Goal: Use online tool/utility: Use online tool/utility

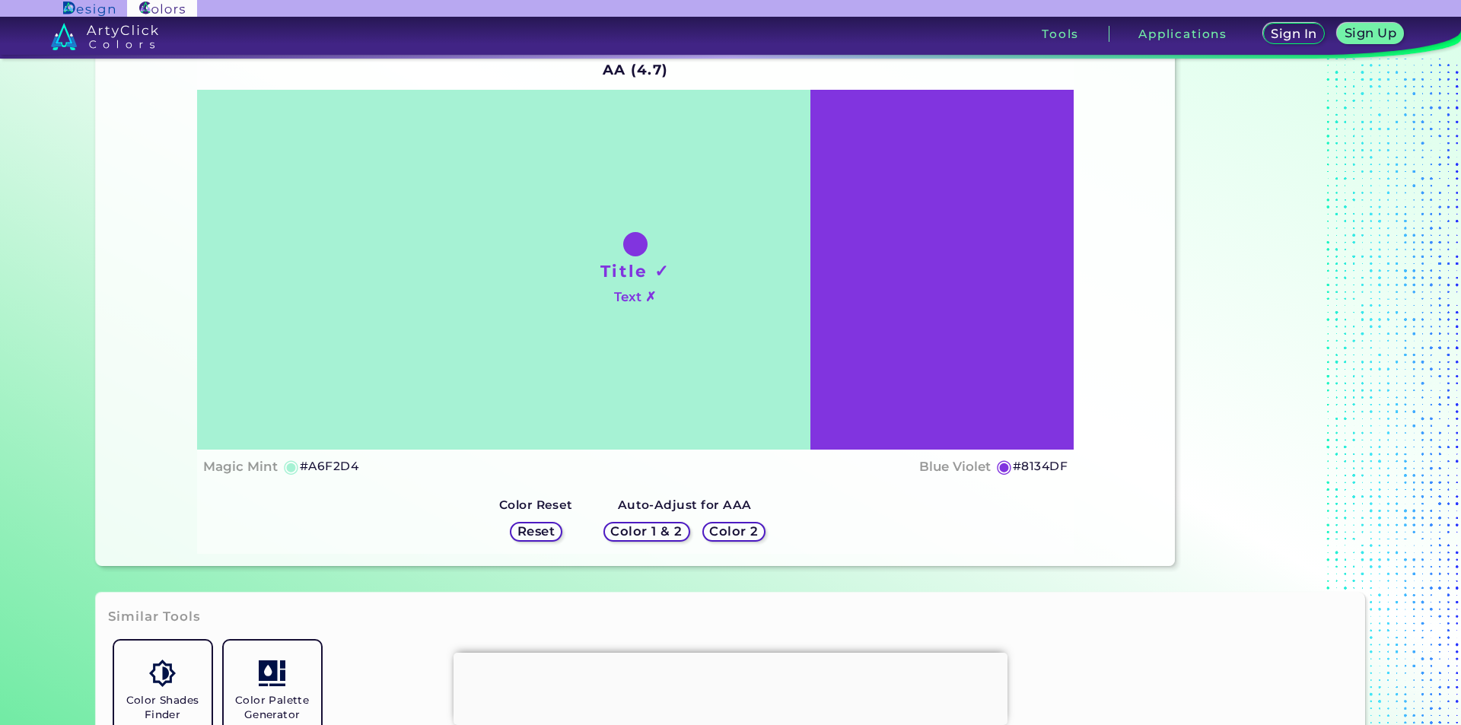
scroll to position [152, 0]
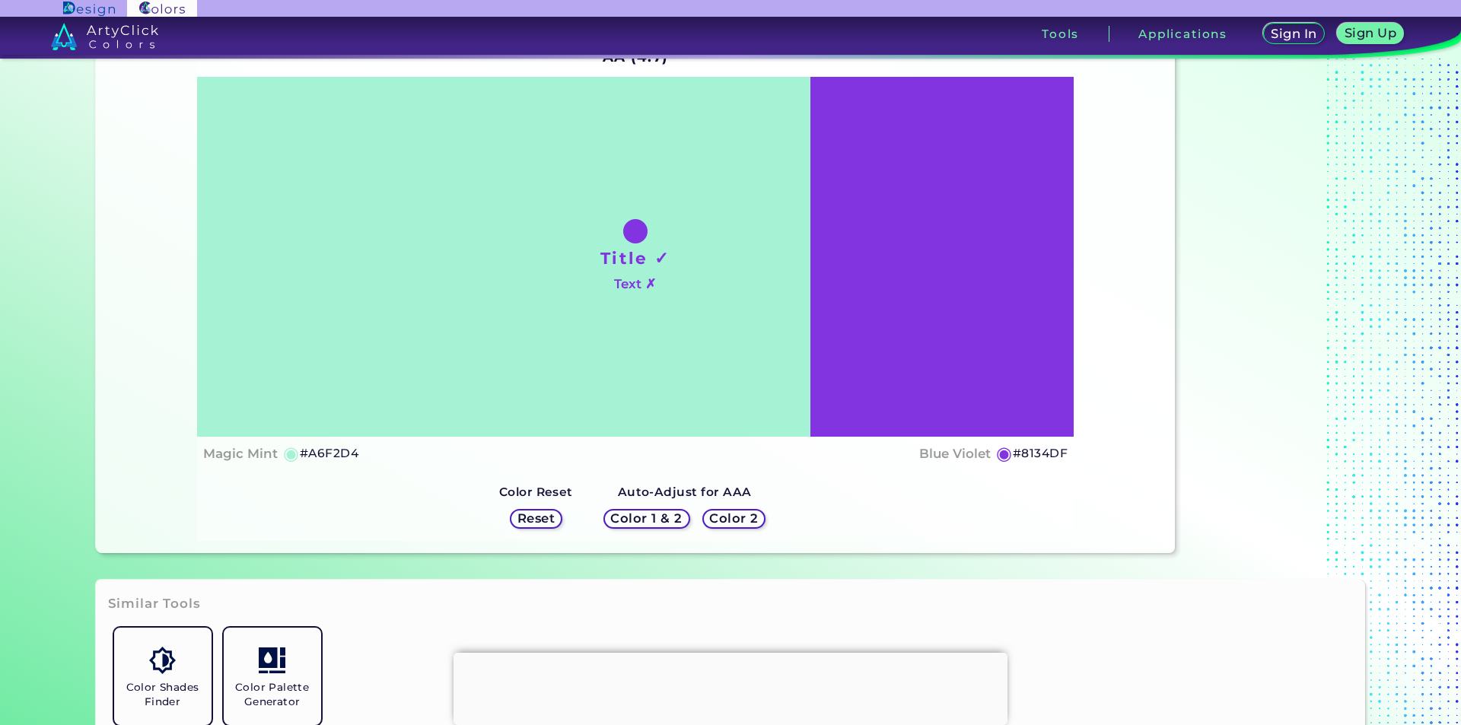
click at [712, 509] on div "Color 2" at bounding box center [734, 518] width 62 height 19
click at [728, 521] on h5 "Color 2" at bounding box center [734, 518] width 46 height 11
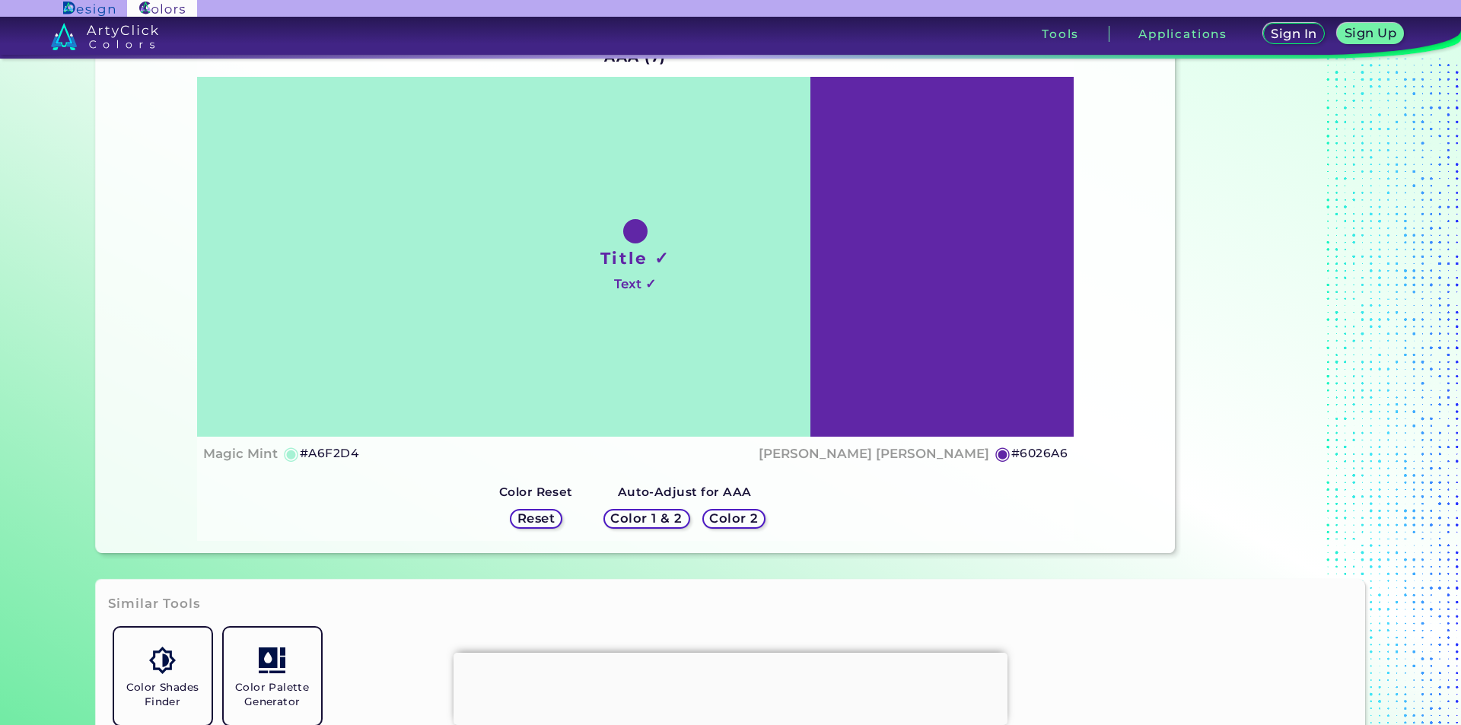
click at [721, 521] on h5 "Color 2" at bounding box center [733, 518] width 49 height 12
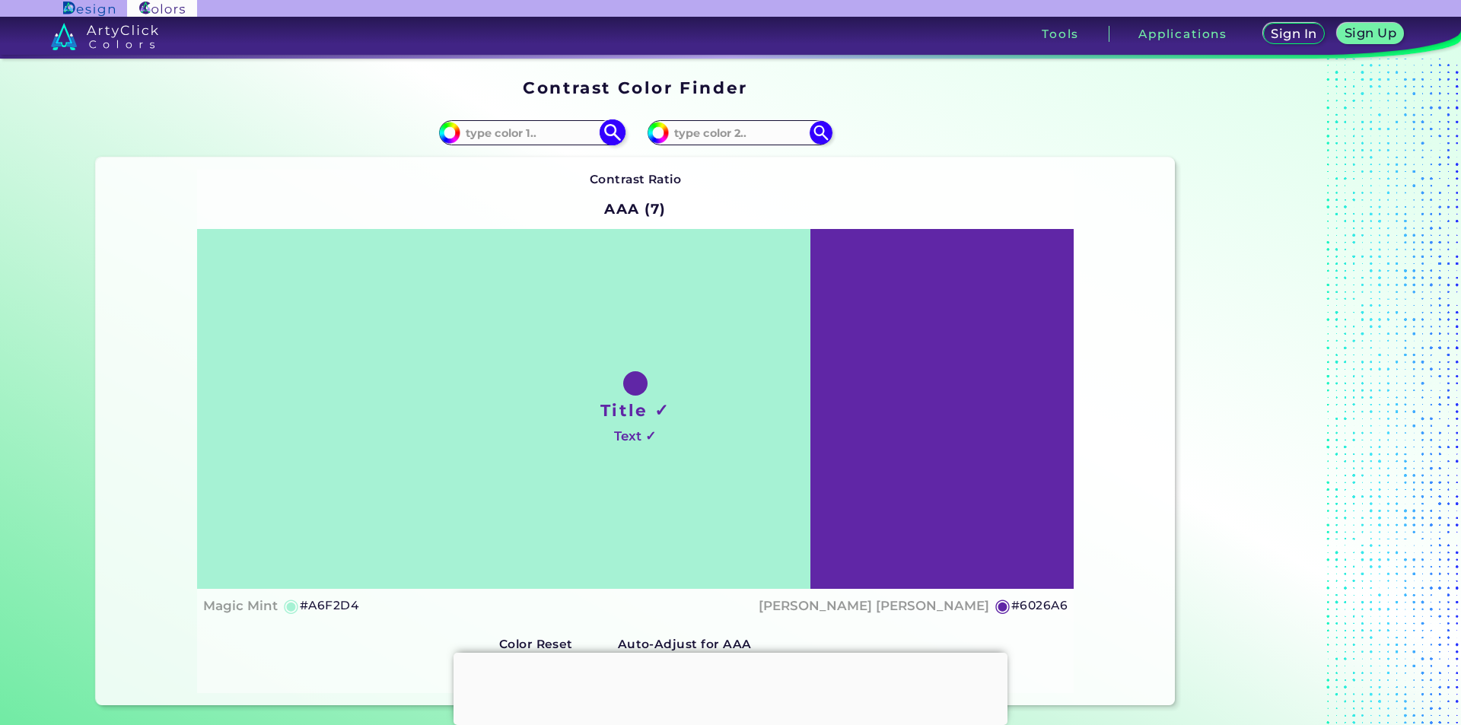
click at [534, 135] on input at bounding box center [531, 133] width 142 height 21
paste input "FF7B28"
type input "FF7B28"
click at [603, 133] on img at bounding box center [612, 132] width 27 height 27
type input "#ff7b28"
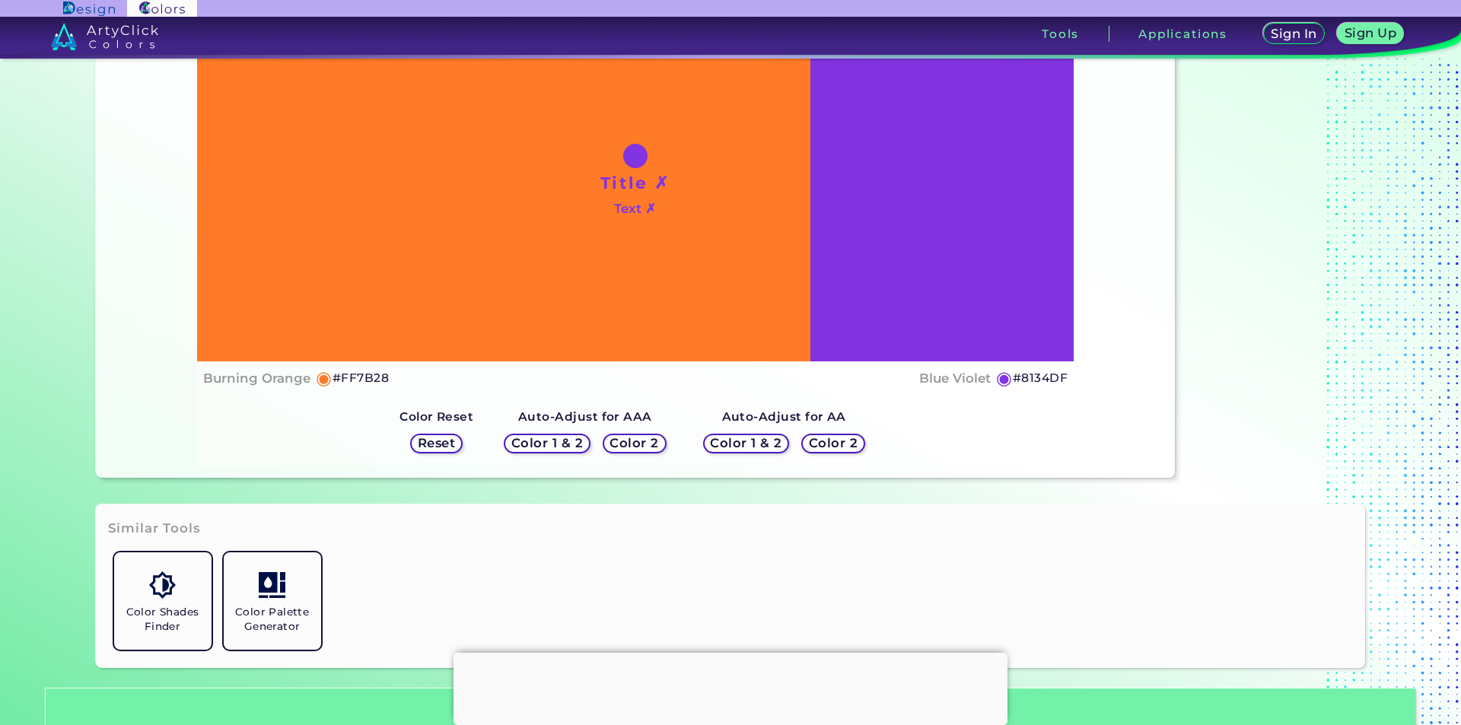
scroll to position [228, 0]
click at [818, 446] on h5 "Color 2" at bounding box center [833, 443] width 47 height 12
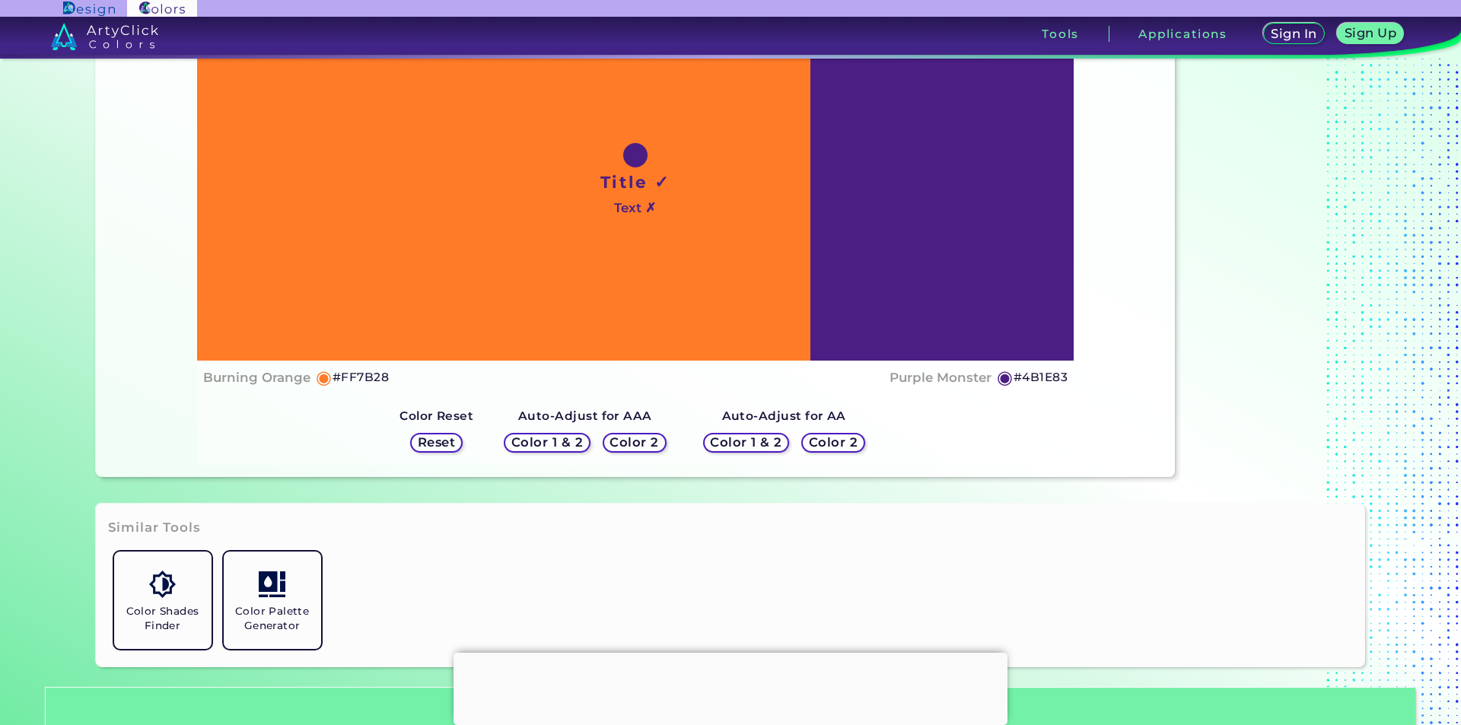
click at [818, 446] on h5 "Color 2" at bounding box center [834, 442] width 46 height 11
click at [818, 446] on h5 "Color 2" at bounding box center [833, 442] width 45 height 11
click at [626, 438] on h5 "Color 2" at bounding box center [634, 442] width 51 height 13
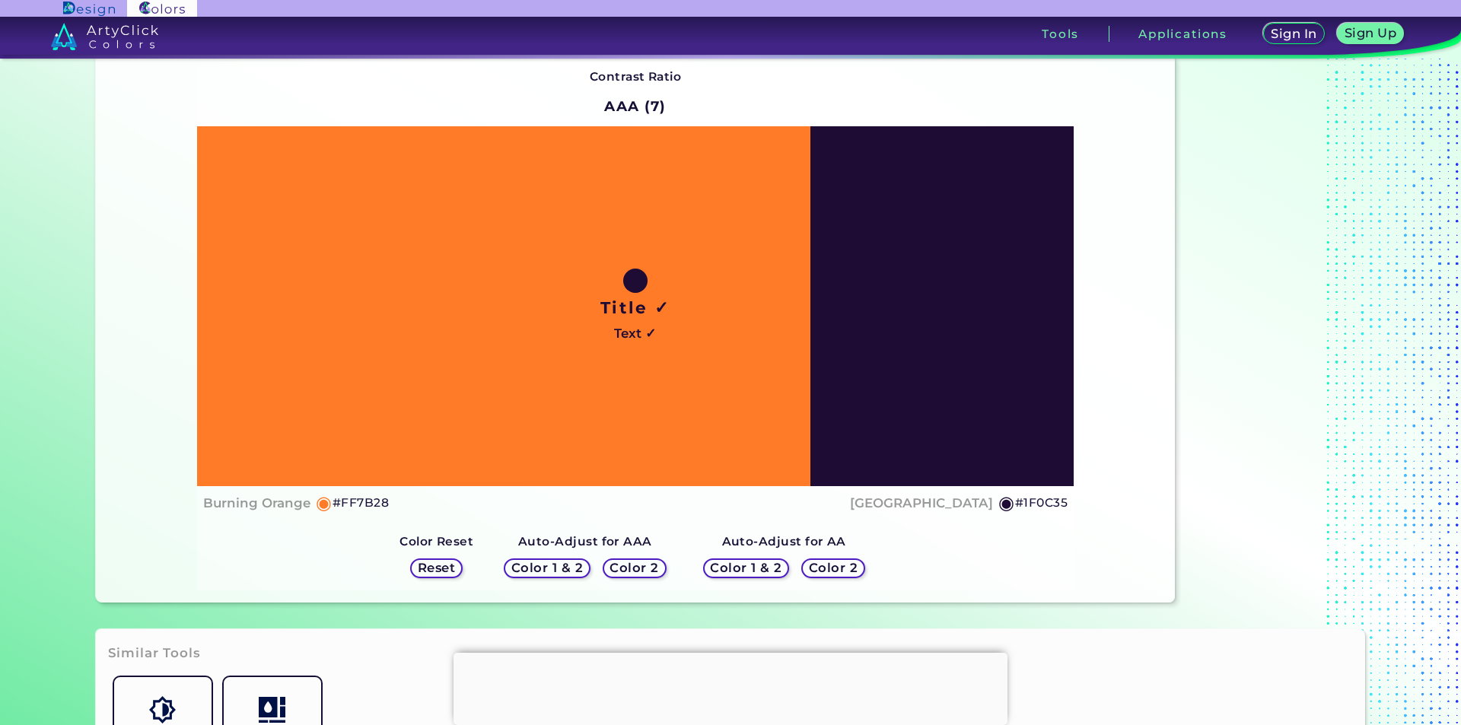
scroll to position [0, 0]
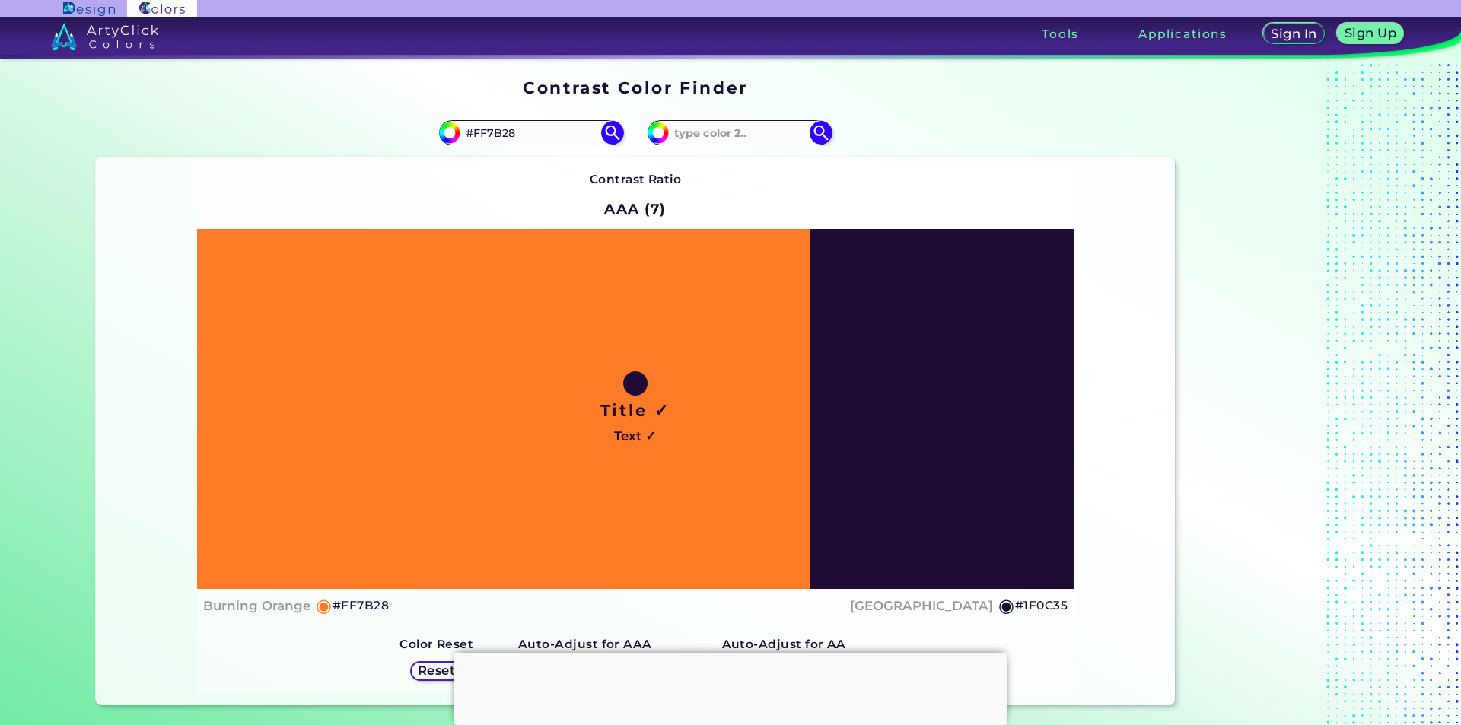
click at [1042, 602] on h5 "#1F0C35" at bounding box center [1041, 606] width 53 height 20
drag, startPoint x: 518, startPoint y: 127, endPoint x: 439, endPoint y: 127, distance: 79.2
click at [439, 127] on div "#ff7b28 #FF7B28" at bounding box center [531, 132] width 184 height 24
paste input "E56F24"
type input "E56F24"
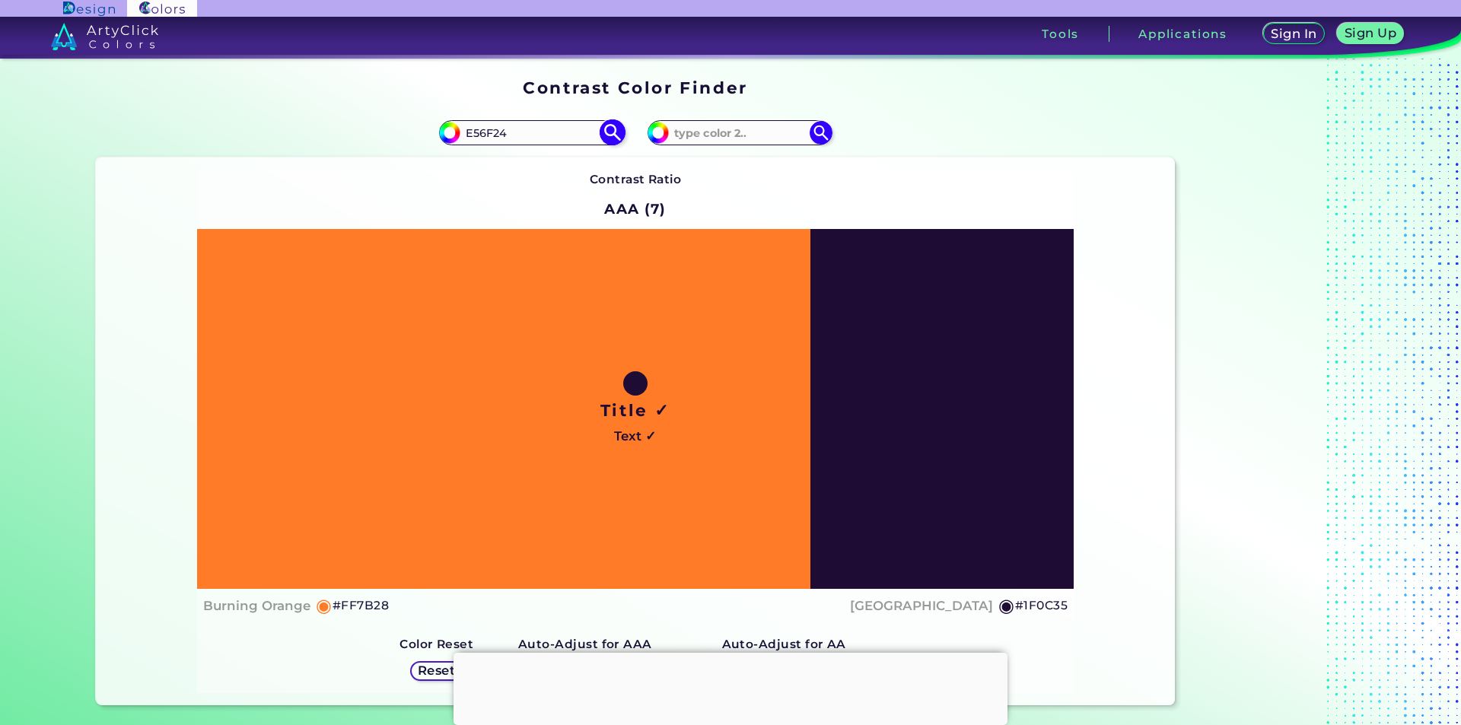
click at [601, 132] on img at bounding box center [612, 132] width 27 height 27
type input "#e56f24"
type input "#E56F24"
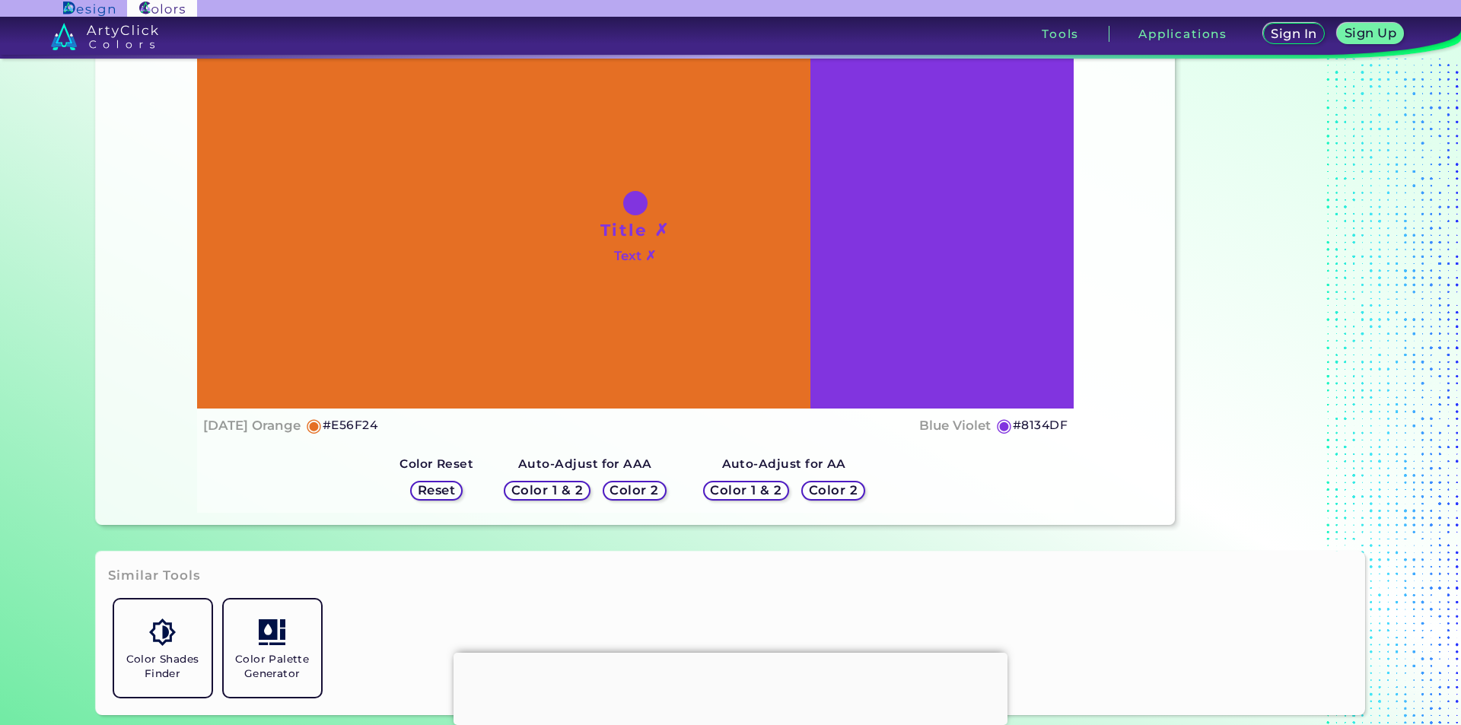
scroll to position [228, 0]
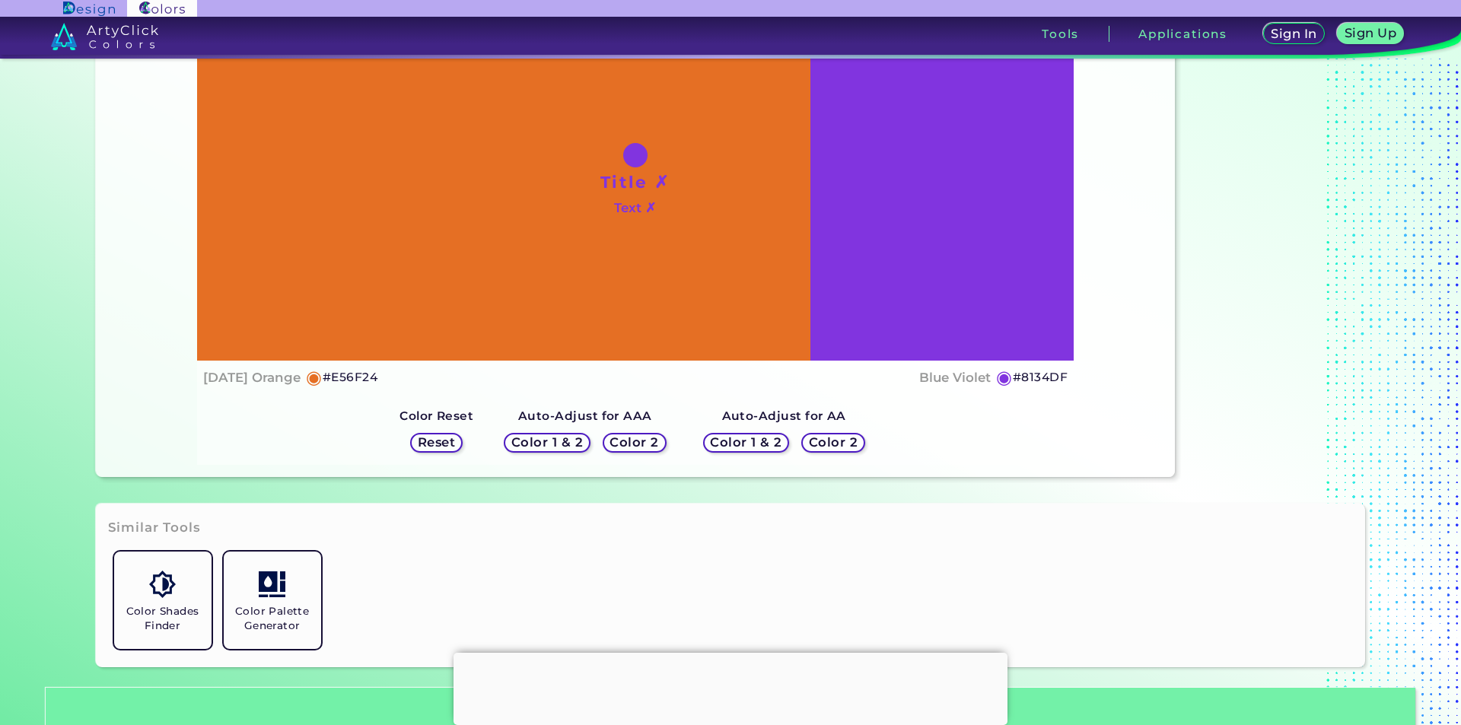
click at [826, 441] on h5 "Color 2" at bounding box center [833, 442] width 49 height 12
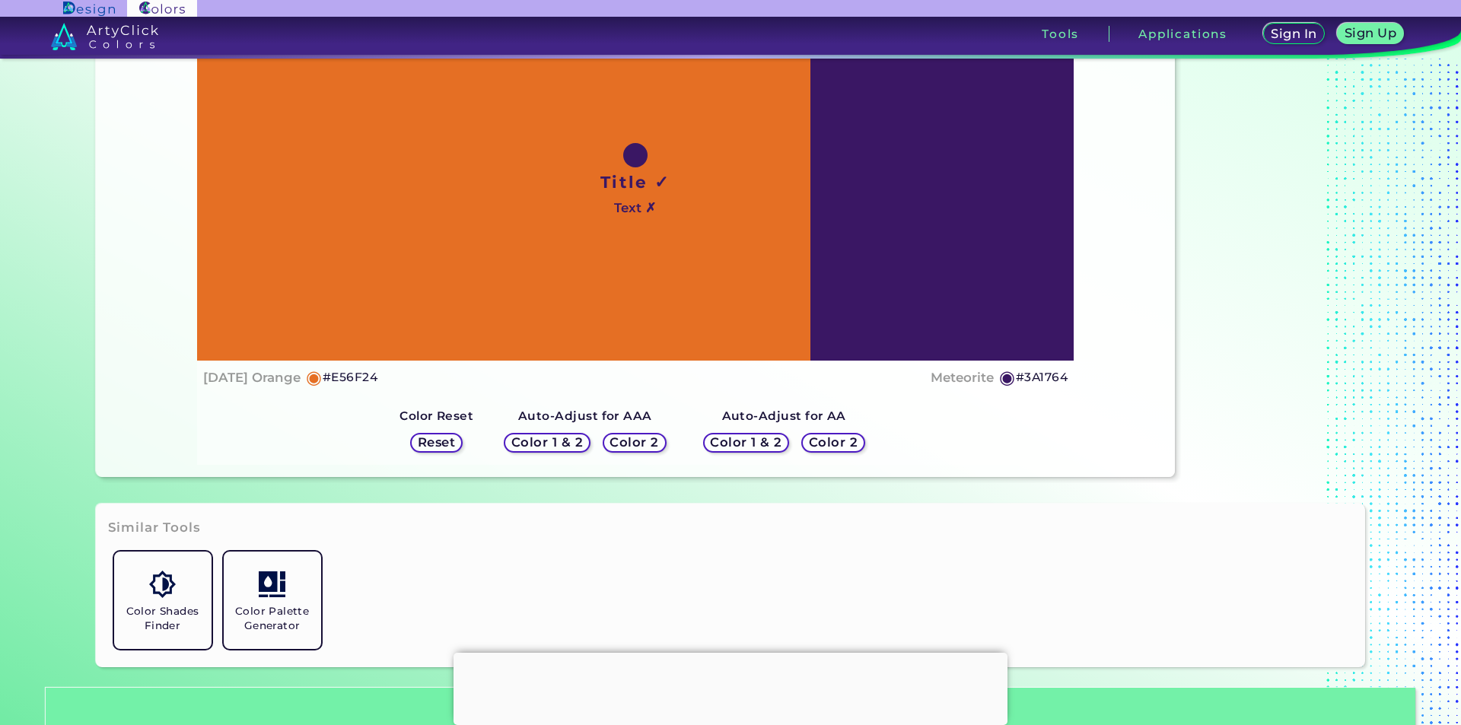
click at [647, 442] on h5 "Color 2" at bounding box center [635, 442] width 46 height 11
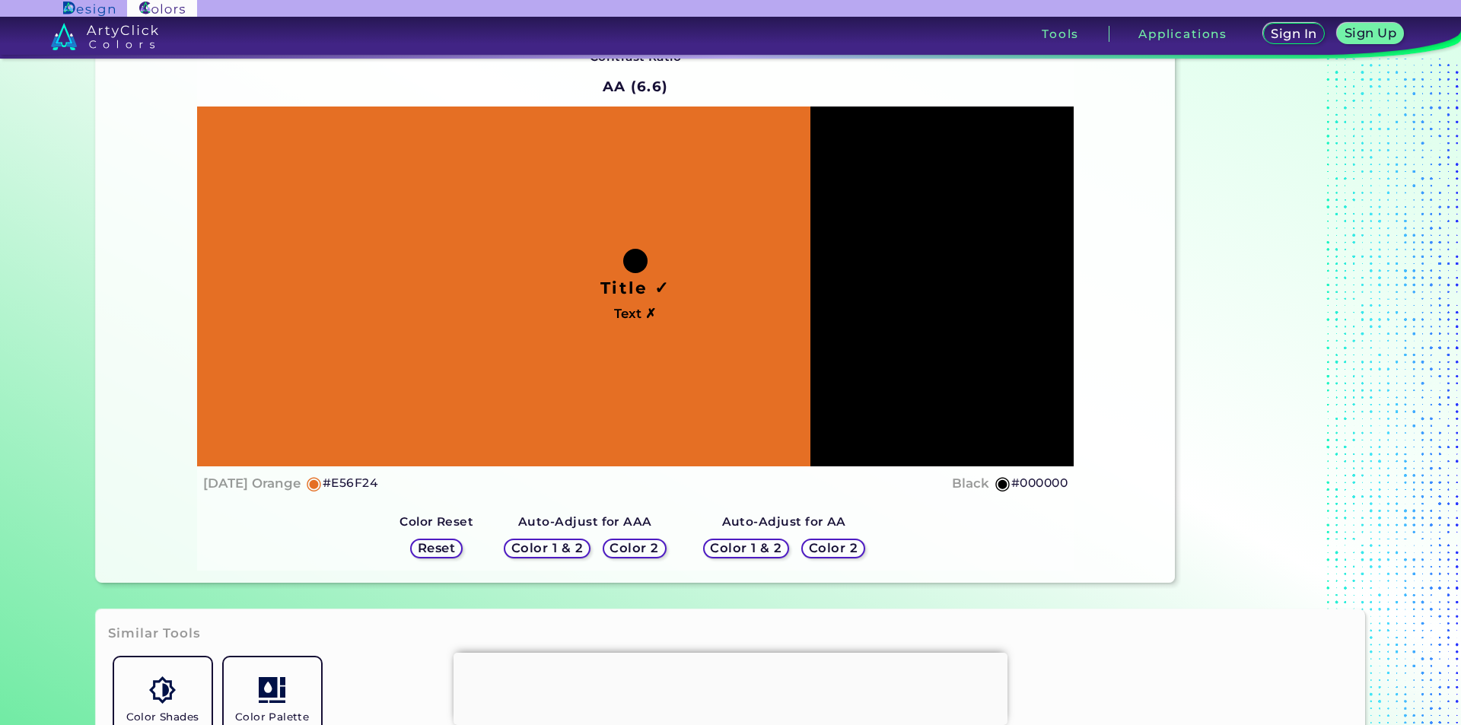
scroll to position [76, 0]
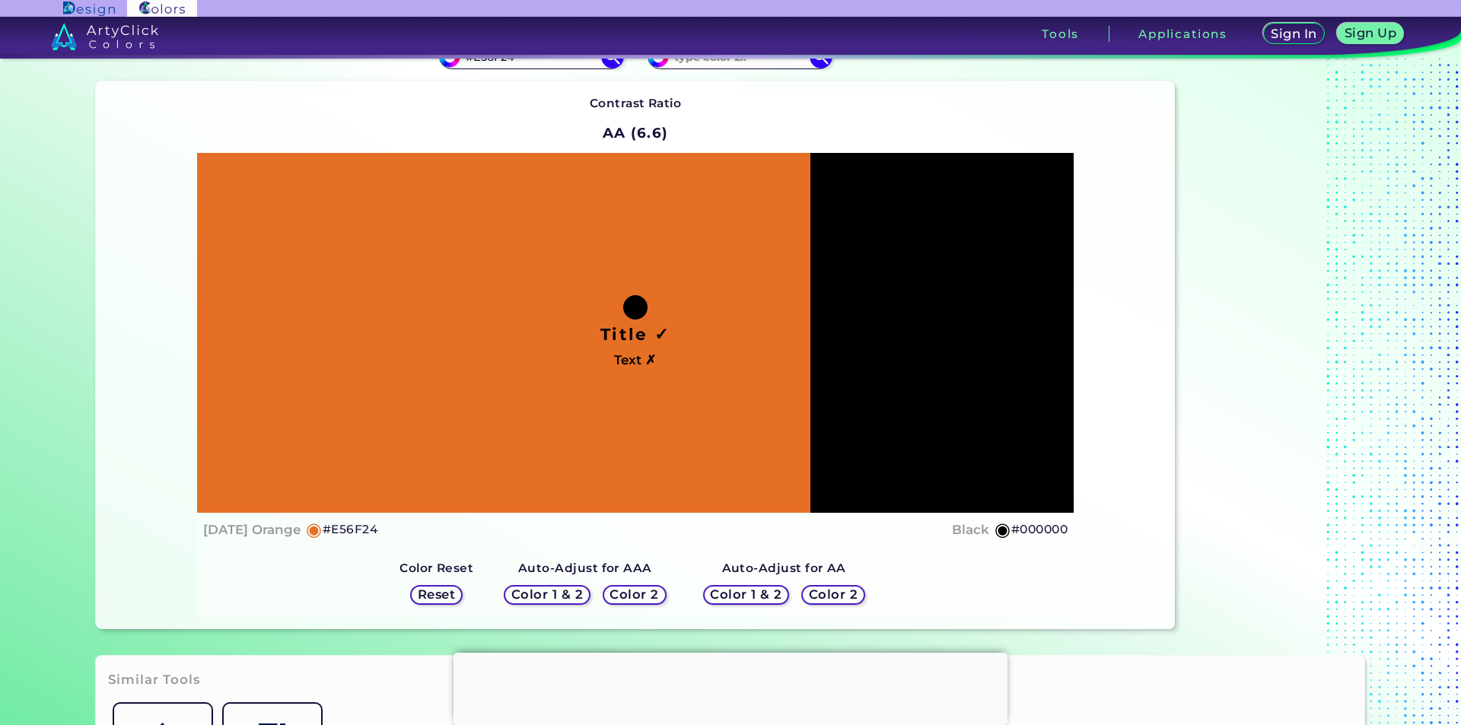
click at [952, 430] on div "Title ✓ Text ✗" at bounding box center [635, 333] width 877 height 360
